Goal: Task Accomplishment & Management: Use online tool/utility

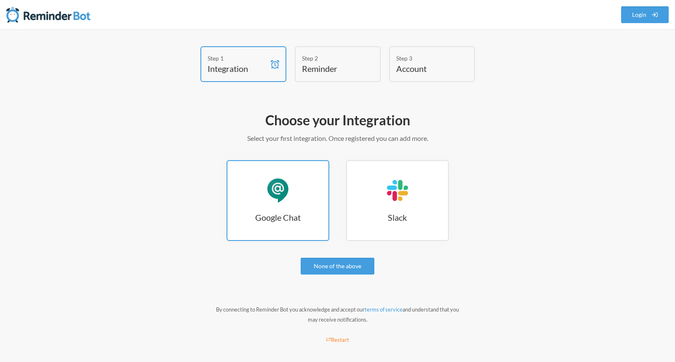
click at [272, 189] on div "Google Chat" at bounding box center [277, 190] width 25 height 25
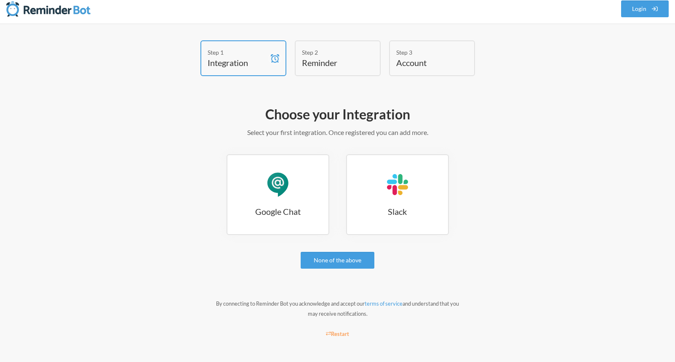
scroll to position [8, 0]
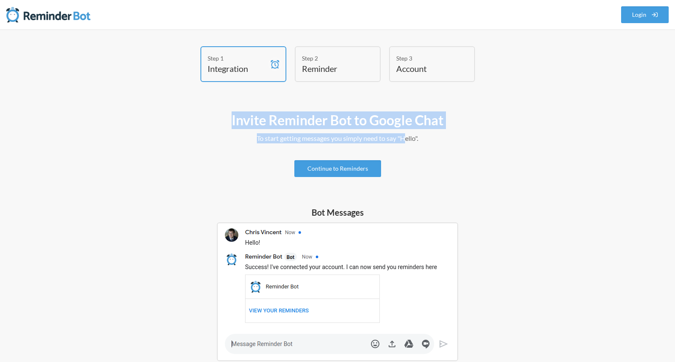
drag, startPoint x: 238, startPoint y: 123, endPoint x: 408, endPoint y: 142, distance: 170.7
click at [408, 142] on div "Invite Reminder Bot to Google Chat To start getting messages you simply need to…" at bounding box center [337, 343] width 488 height 472
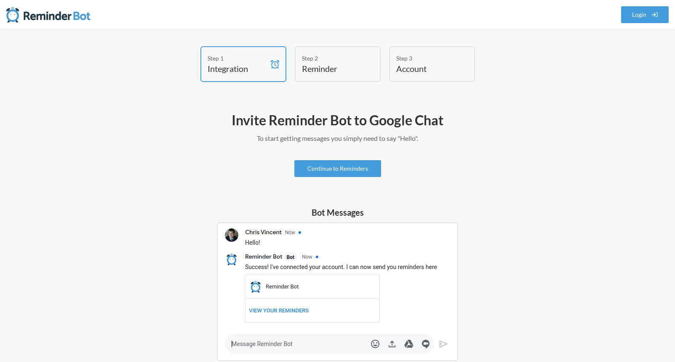
click at [316, 158] on div "Invite Reminder Bot to Google Chat To start getting messages you simply need to…" at bounding box center [337, 343] width 488 height 472
click at [328, 172] on link "Continue to Reminders" at bounding box center [337, 168] width 87 height 17
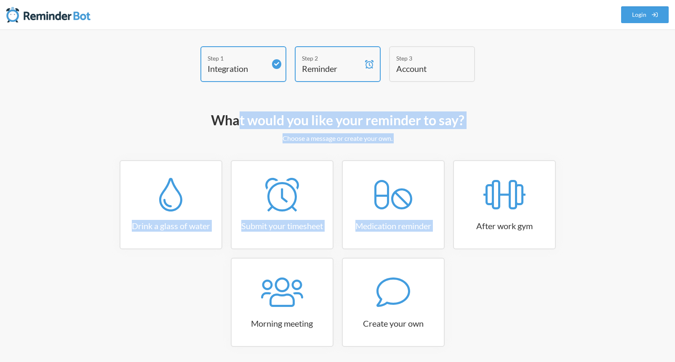
drag, startPoint x: 238, startPoint y: 121, endPoint x: 463, endPoint y: 145, distance: 226.6
click at [463, 145] on div "What would you like your reminder to say? Choose a message or create your own. …" at bounding box center [337, 241] width 488 height 269
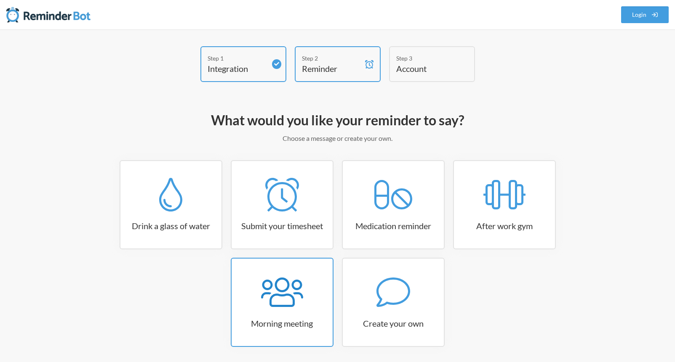
click at [309, 304] on div at bounding box center [282, 293] width 101 height 34
select select "08:30:00"
select select "true"
select select "09:45:00"
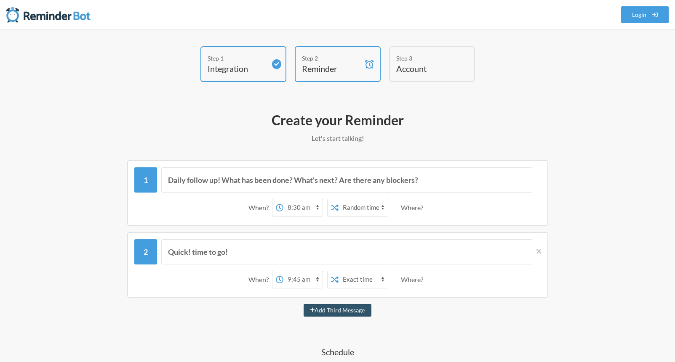
click at [421, 80] on div "Step 3 Account" at bounding box center [432, 64] width 86 height 36
click at [416, 65] on h4 "Account" at bounding box center [425, 69] width 59 height 12
click at [426, 75] on div "Step 3 Account" at bounding box center [432, 64] width 86 height 36
click at [45, 15] on img at bounding box center [48, 14] width 84 height 17
